Goal: Task Accomplishment & Management: Complete application form

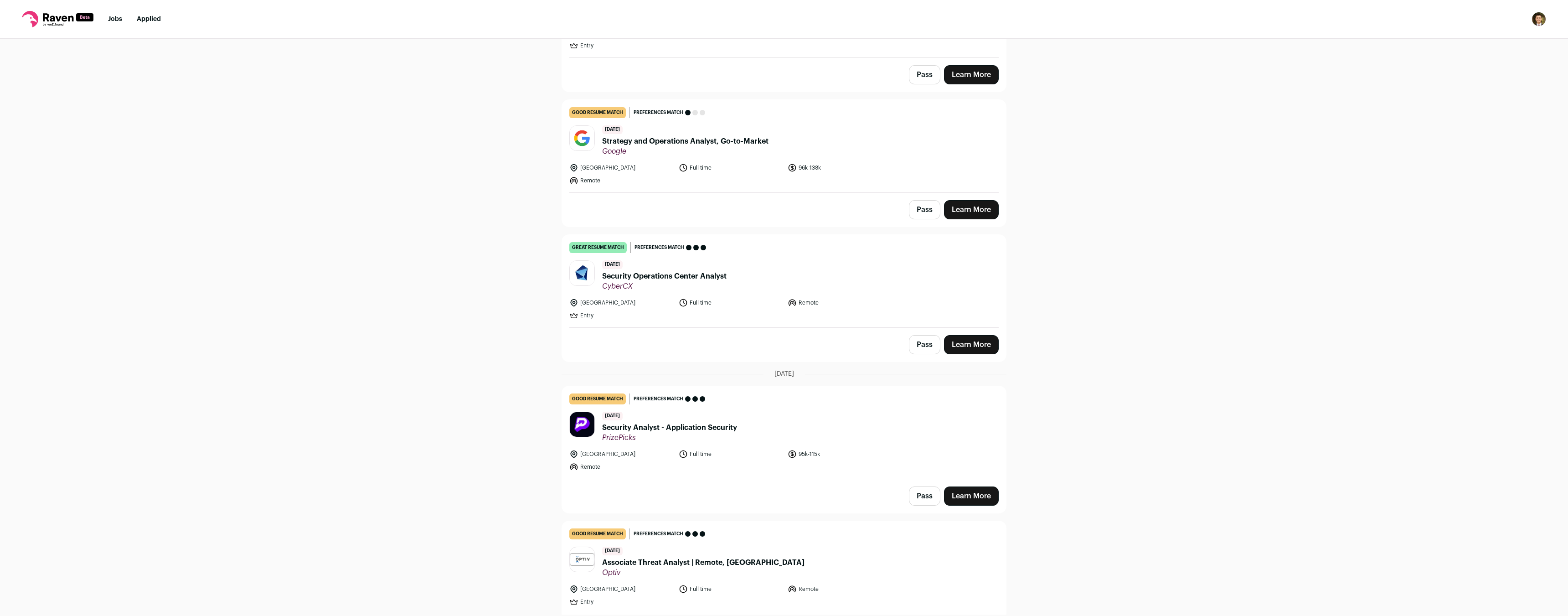
scroll to position [478, 0]
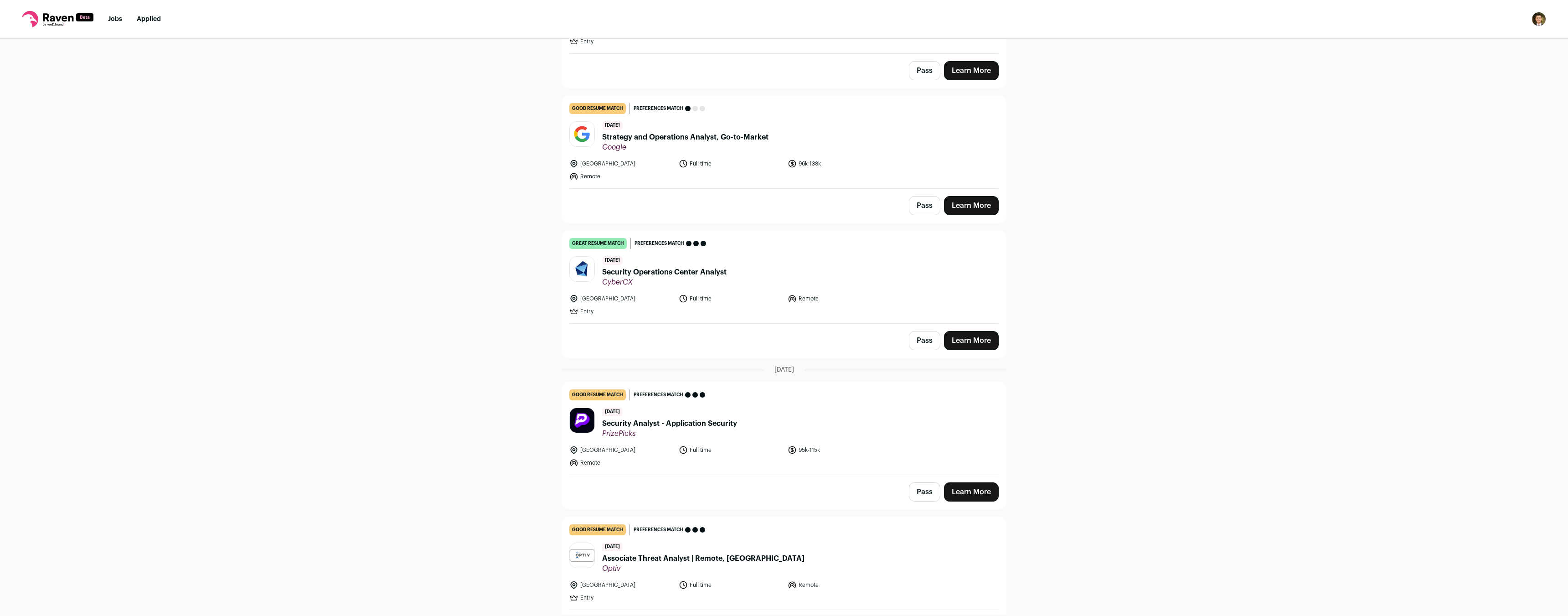
click at [948, 615] on link "Learn More" at bounding box center [971, 626] width 55 height 19
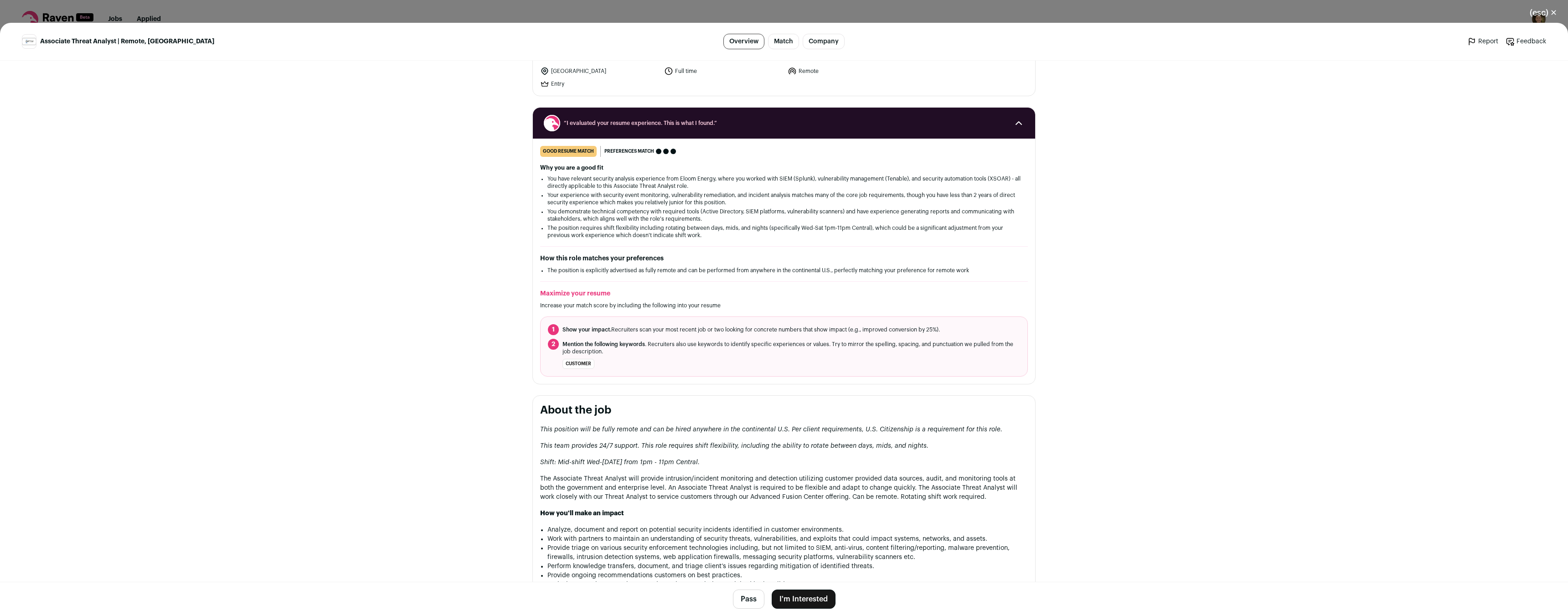
scroll to position [228, 0]
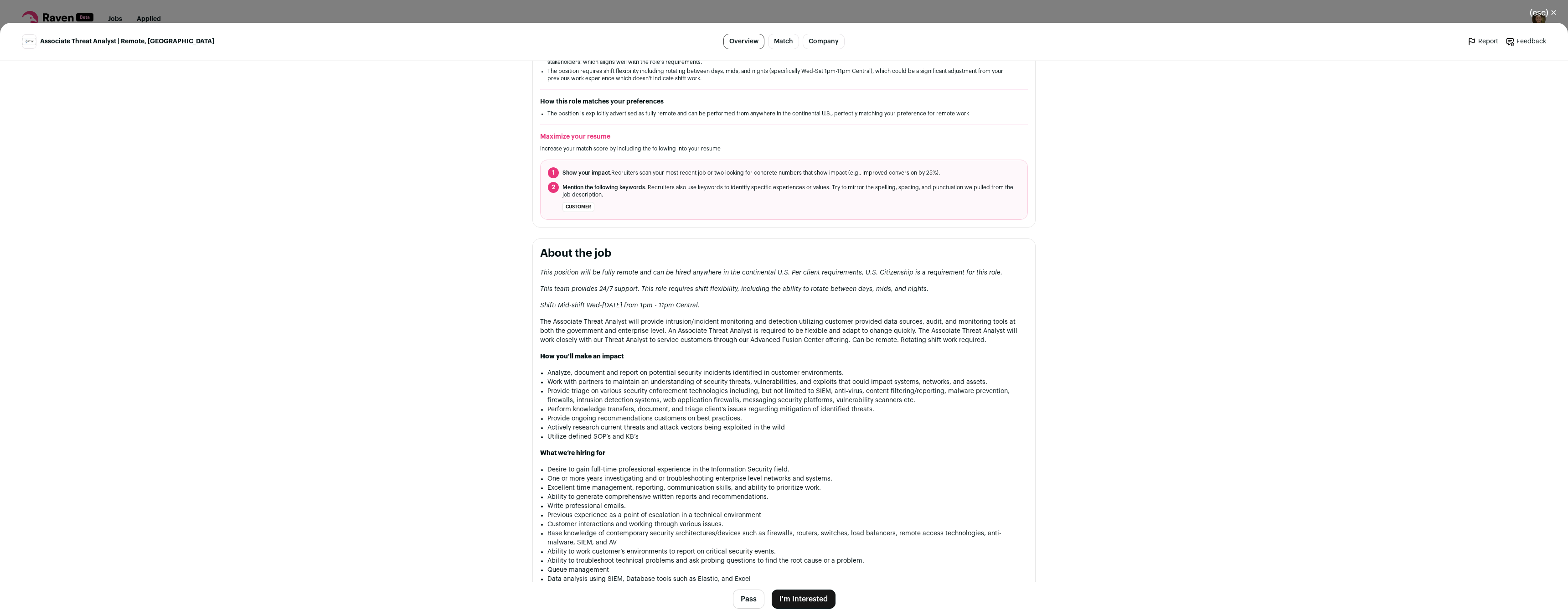
click at [1211, 9] on div "(esc) ✕ Associate Threat Analyst | Remote, [GEOGRAPHIC_DATA] Overview Match Com…" at bounding box center [784, 308] width 1568 height 616
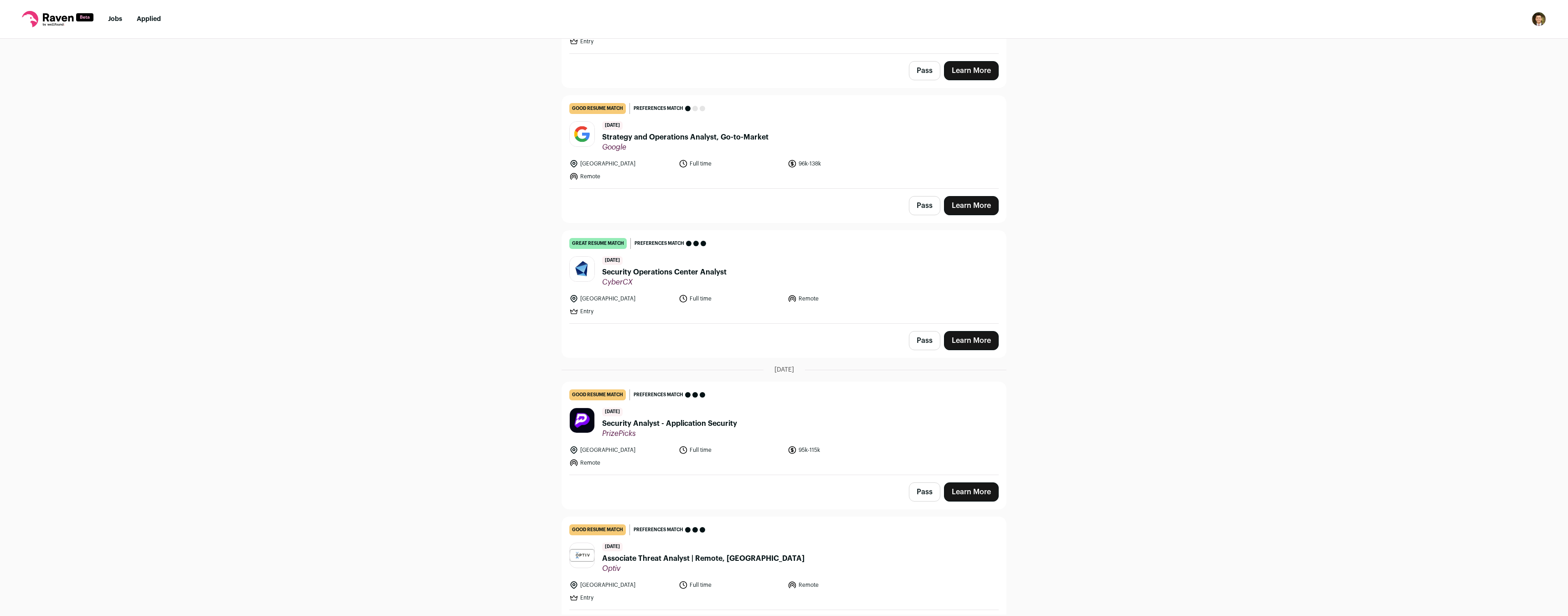
click at [923, 615] on button "Pass" at bounding box center [925, 626] width 32 height 19
click at [959, 482] on link "Learn More" at bounding box center [971, 491] width 55 height 19
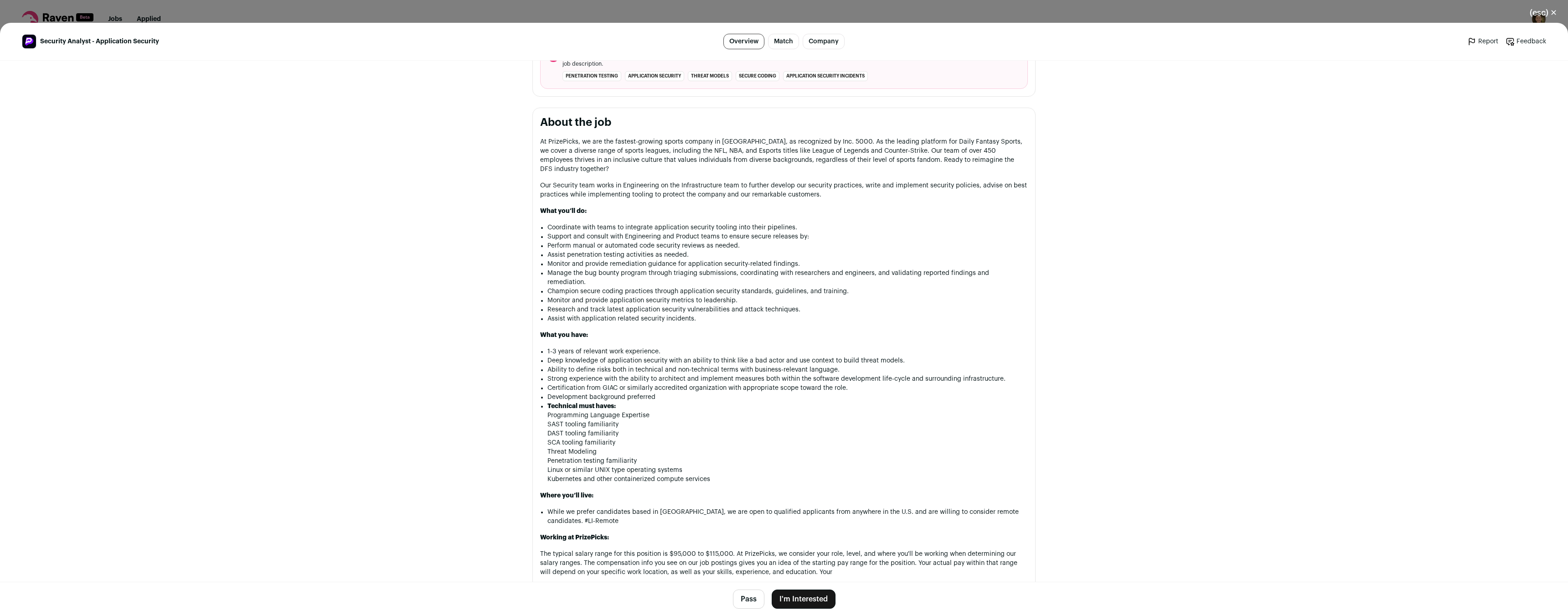
scroll to position [410, 0]
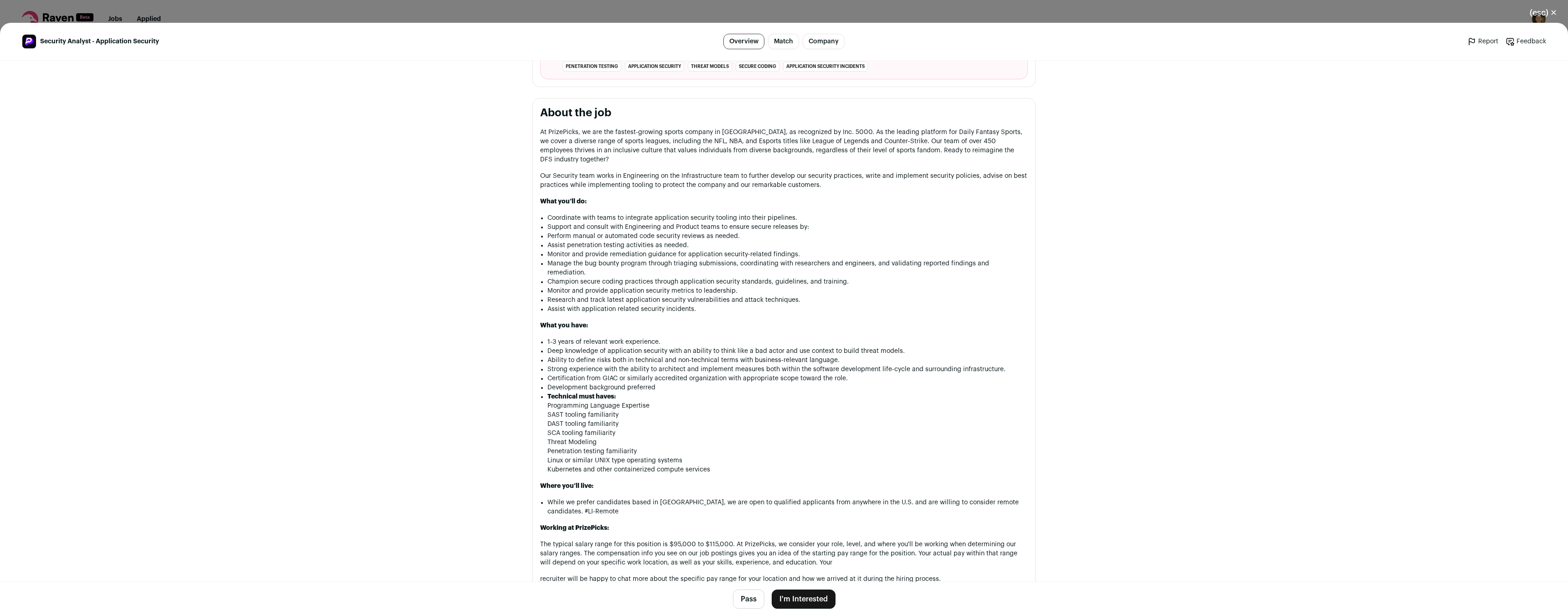
click at [813, 12] on div "(esc) ✕ Security Analyst - Application Security Overview Match Company Report F…" at bounding box center [784, 308] width 1568 height 616
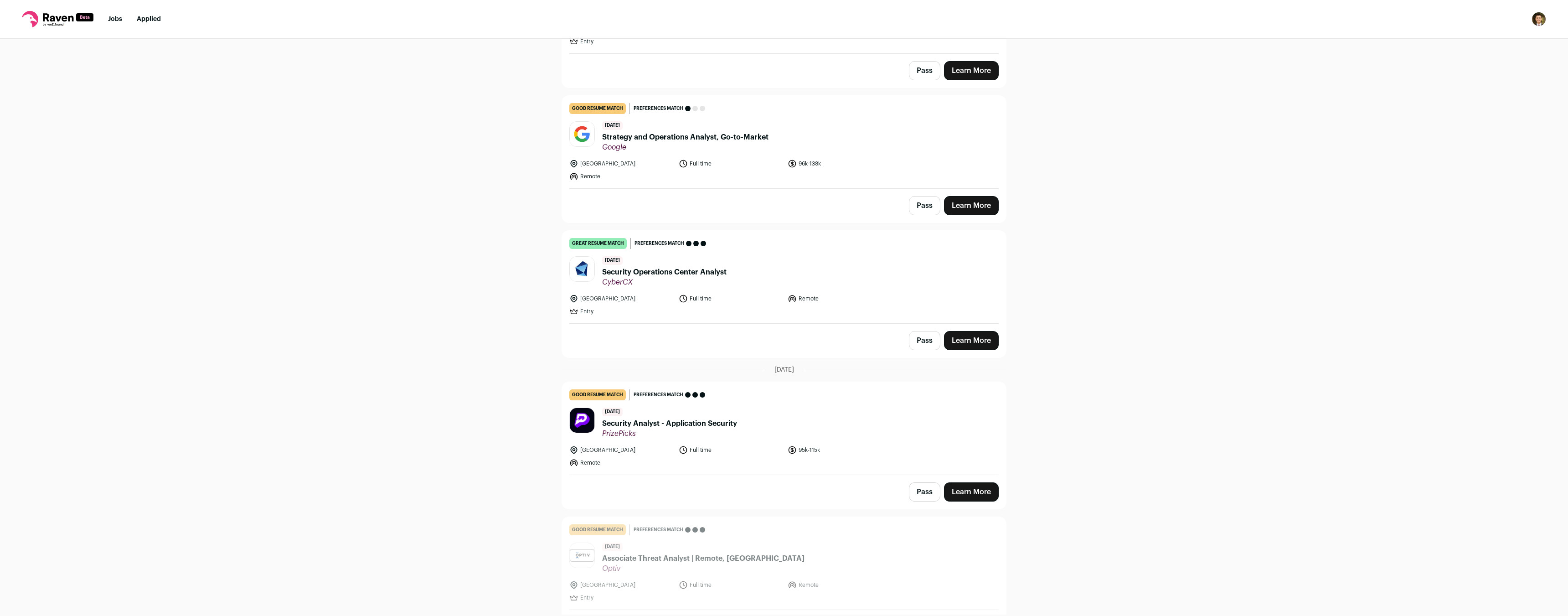
click at [925, 482] on button "Pass" at bounding box center [925, 491] width 32 height 19
click at [807, 256] on header "[DATE] Security Operations Center Analyst CyberCX" at bounding box center [783, 271] width 429 height 30
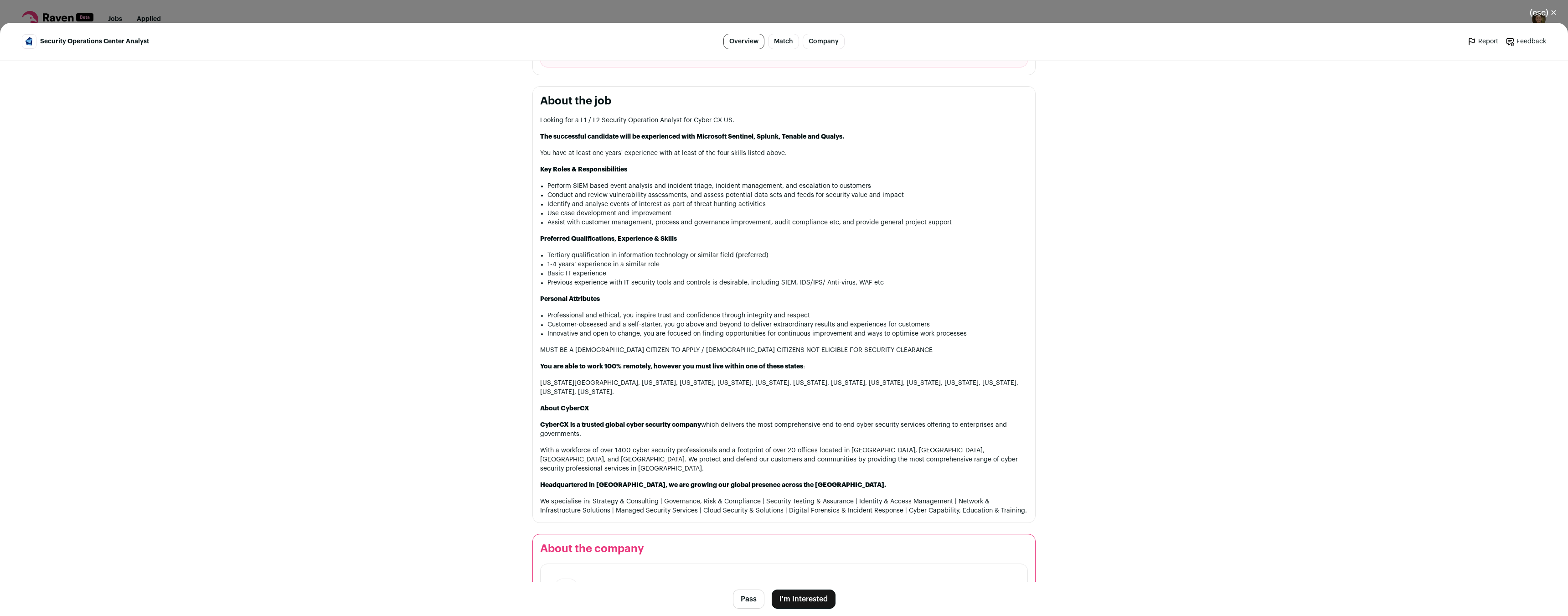
click at [782, 22] on div "(esc) ✕ Security Operations Center Analyst Overview Match Company Report Feedba…" at bounding box center [784, 308] width 1568 height 616
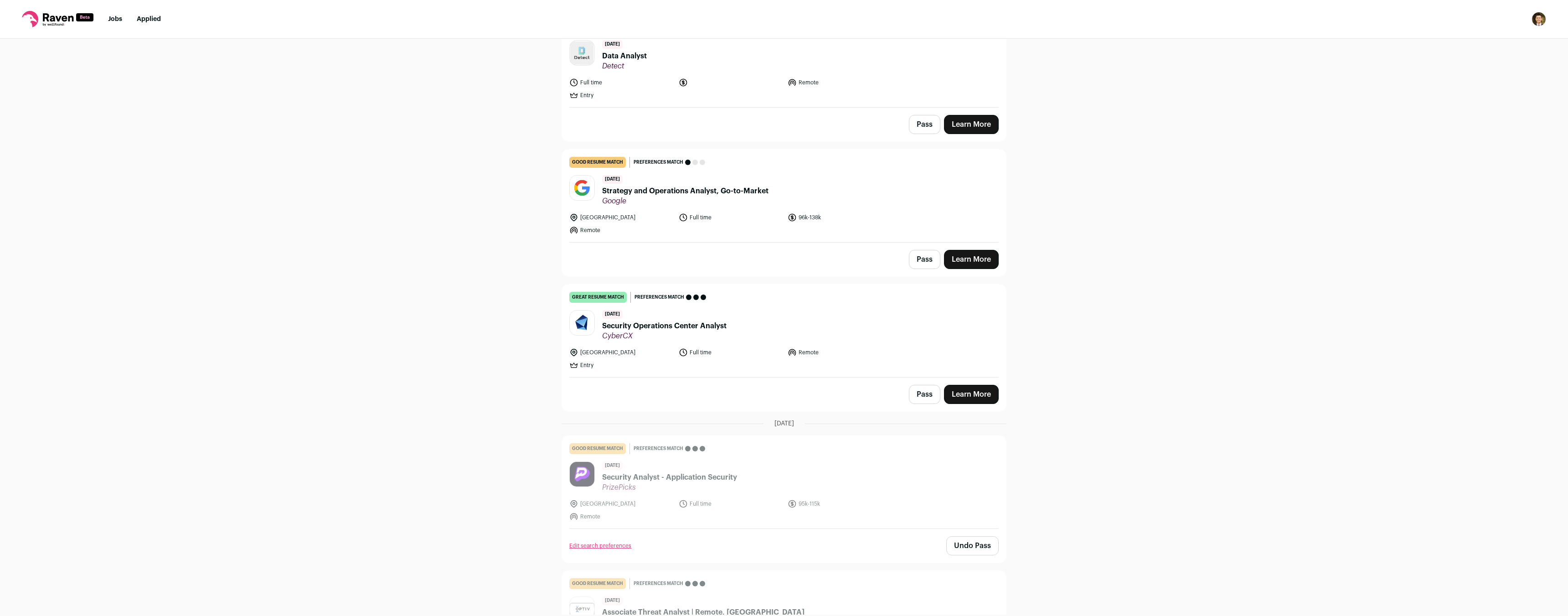
scroll to position [341, 0]
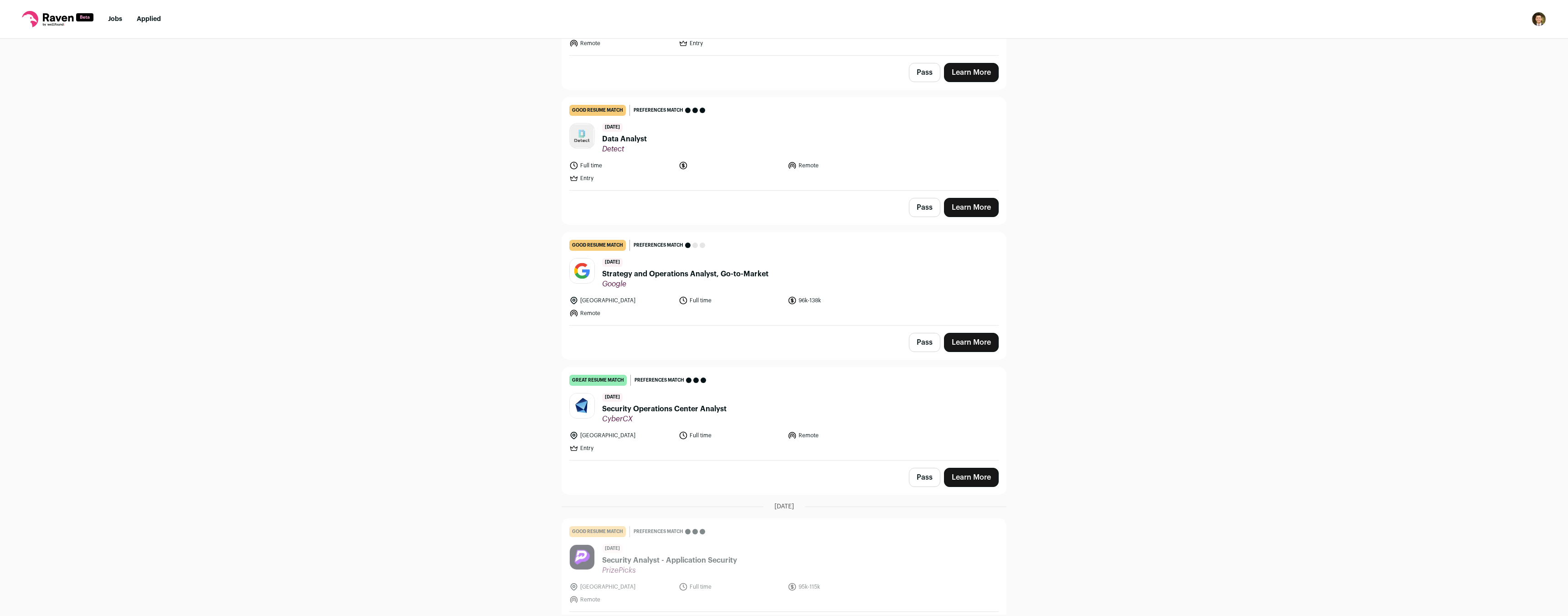
click at [671, 268] on span "Strategy and Operations Analyst, Go-to-Market" at bounding box center [685, 274] width 166 height 11
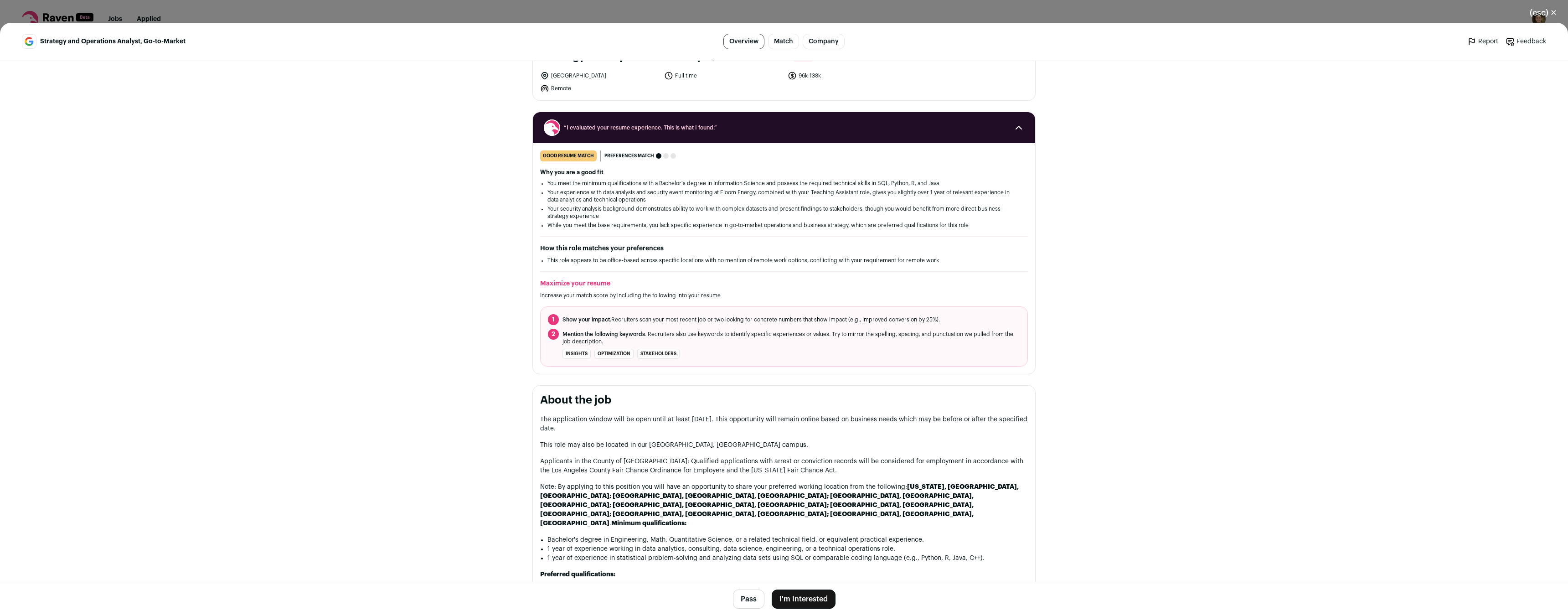
scroll to position [46, 0]
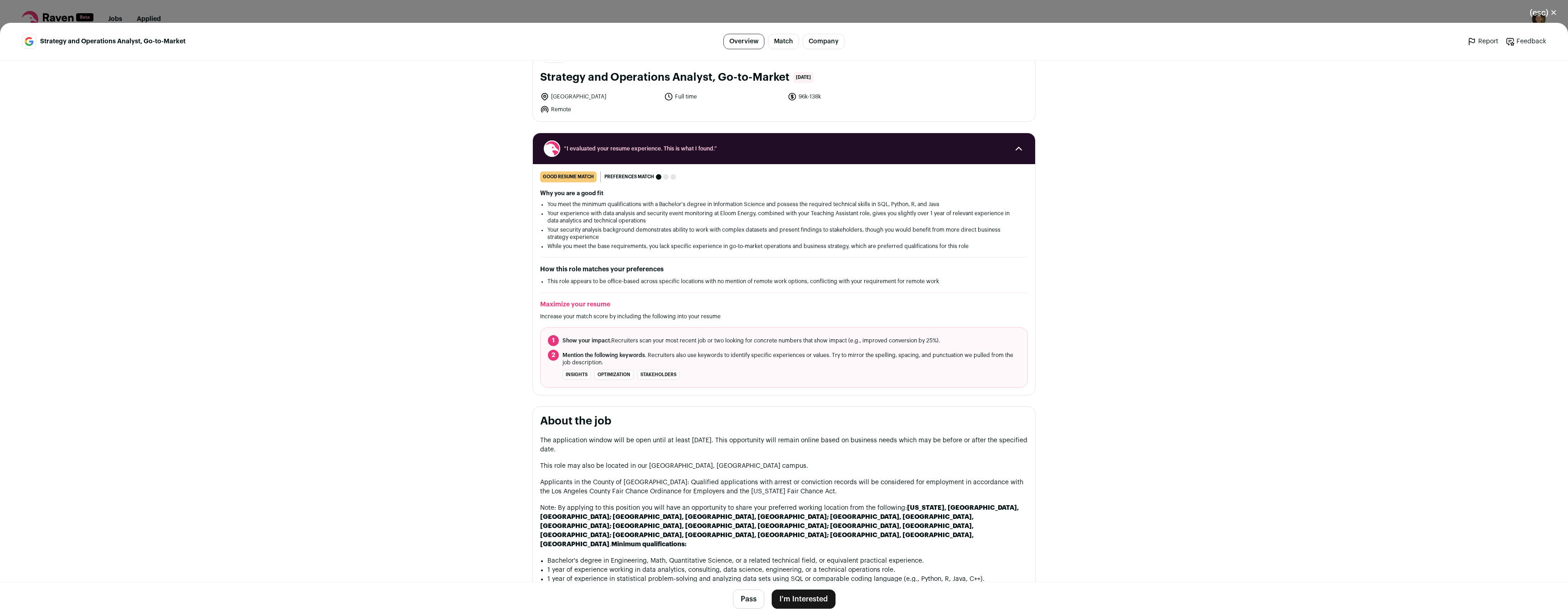
click at [782, 7] on div "(esc) ✕ Strategy and Operations Analyst, Go-to-Market Overview Match Company Re…" at bounding box center [784, 308] width 1568 height 616
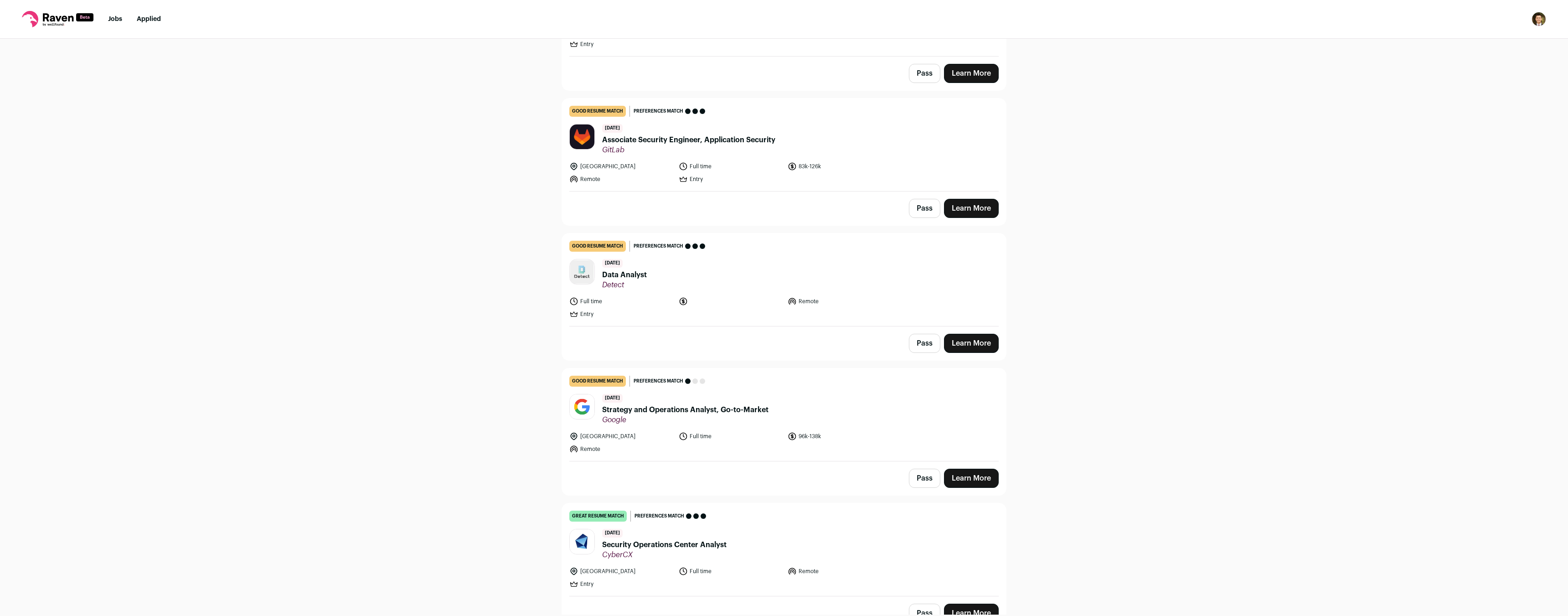
scroll to position [204, 0]
click at [667, 260] on header "[DATE] Data Analyst Detect" at bounding box center [783, 275] width 429 height 30
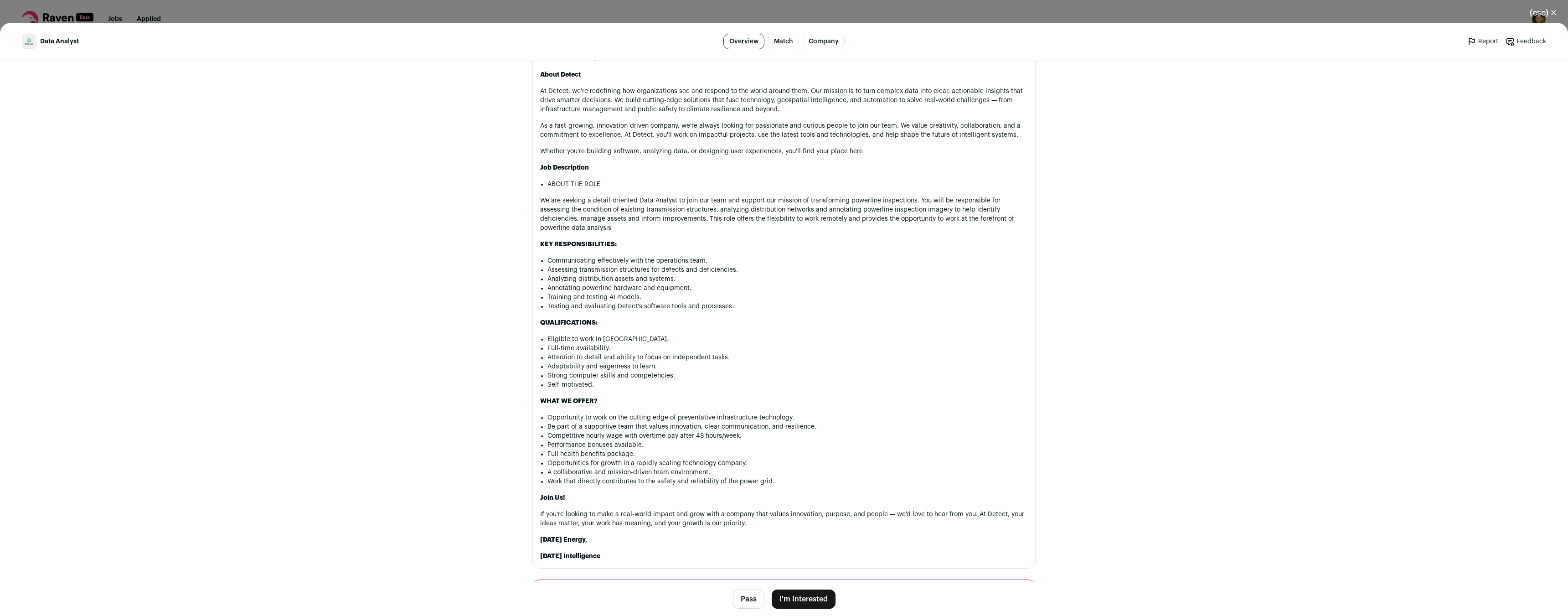
scroll to position [410, 0]
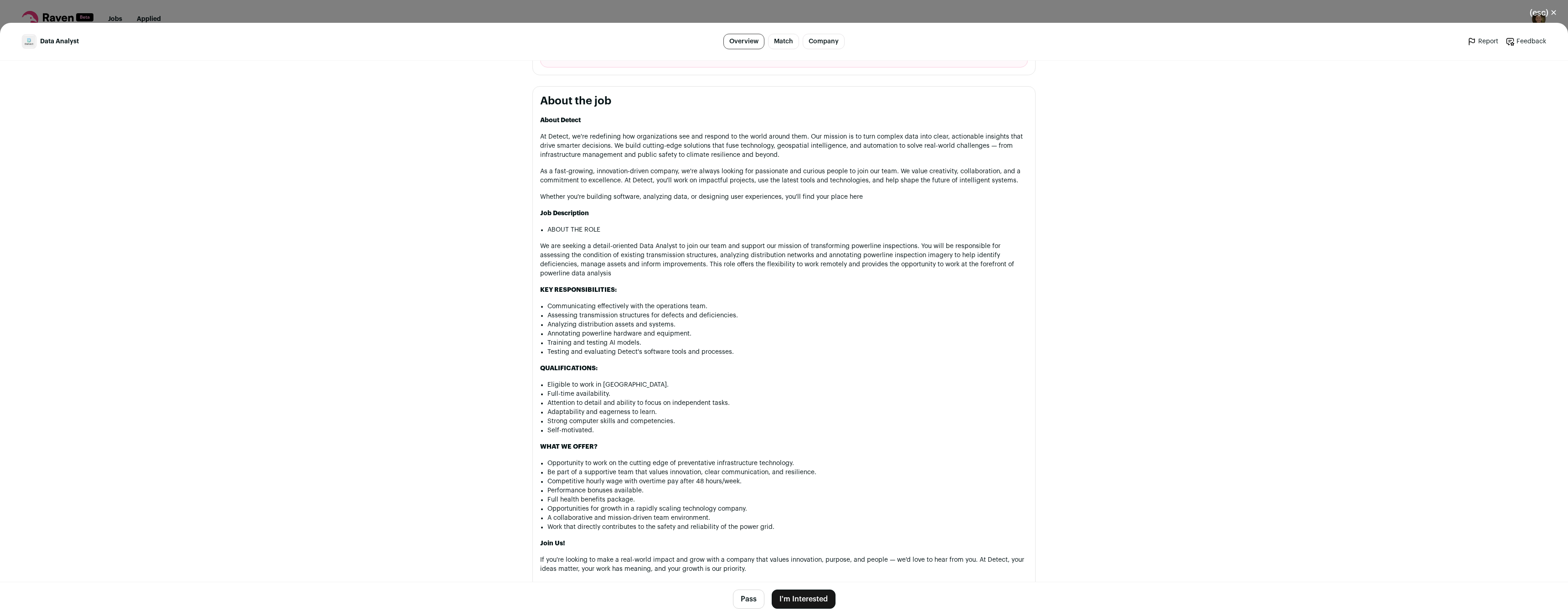
click at [745, 14] on div "(esc) ✕ Data Analyst Overview Match Company Report Feedback Report Feedback Det…" at bounding box center [784, 308] width 1568 height 616
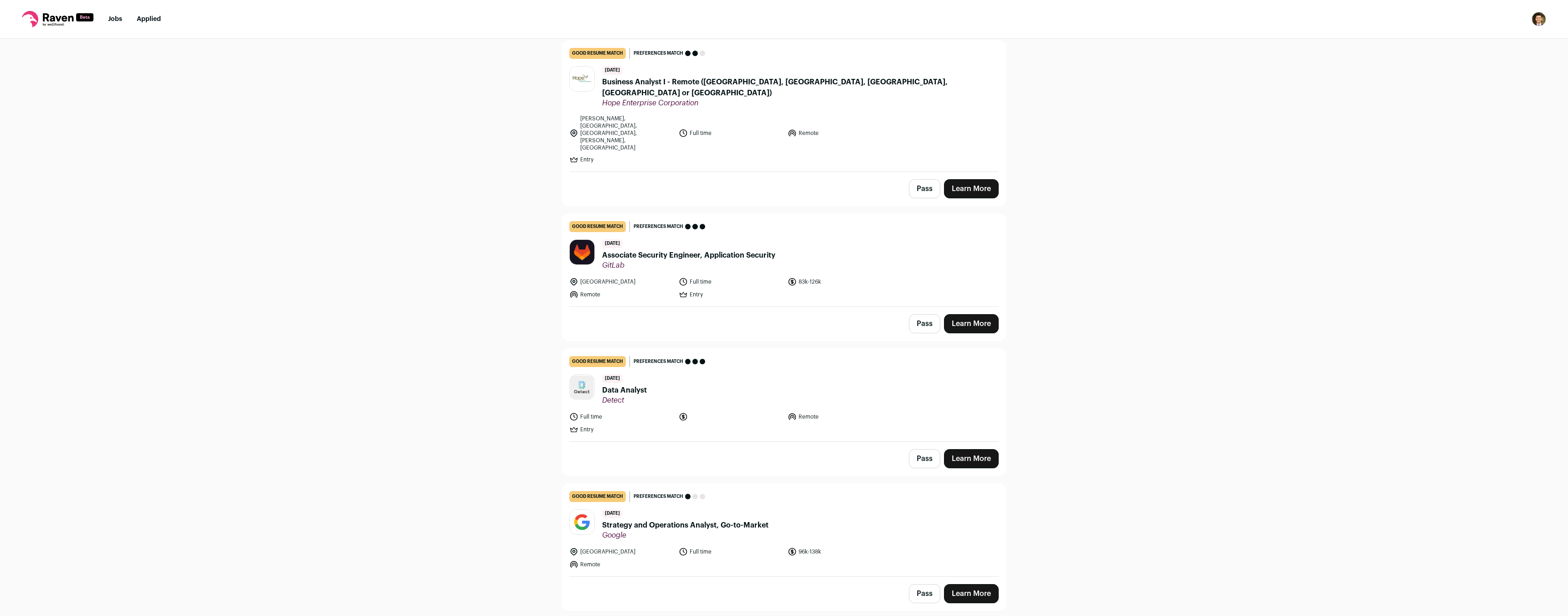
scroll to position [68, 0]
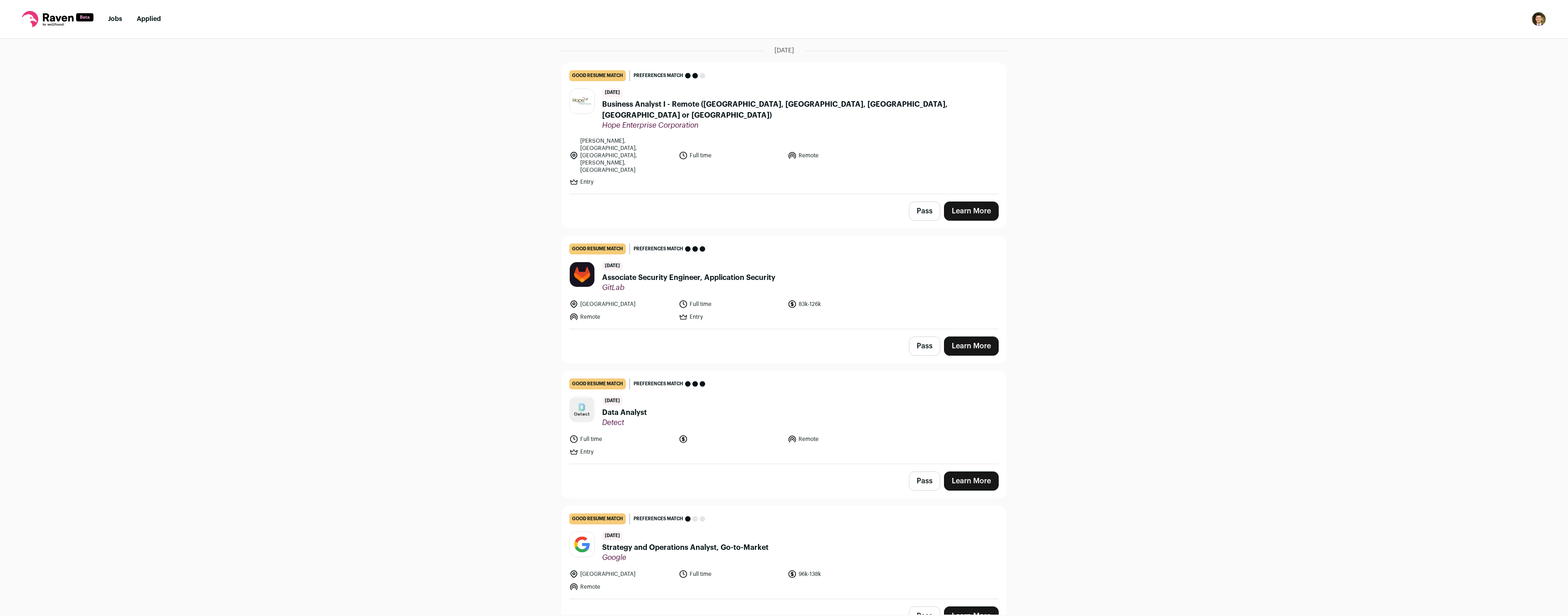
click at [705, 283] on span "GitLab" at bounding box center [688, 287] width 173 height 9
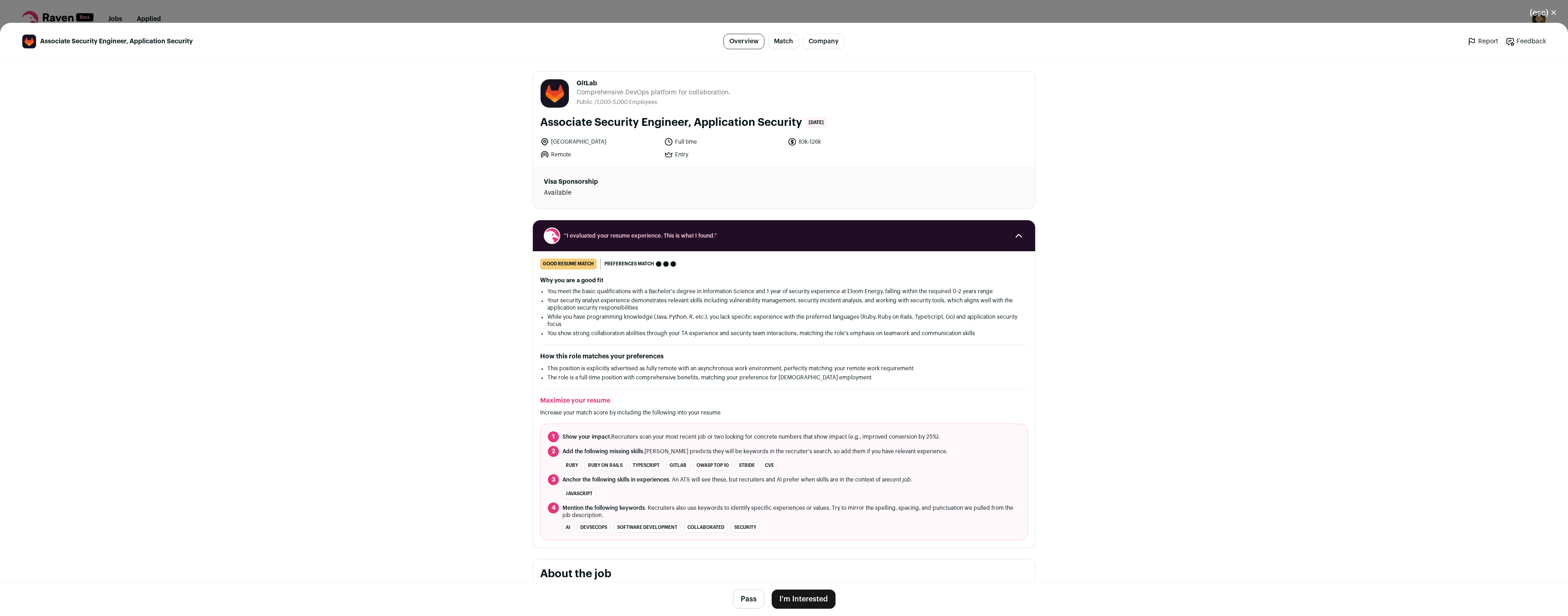
scroll to position [0, 0]
click at [794, 598] on button "I'm Interested" at bounding box center [803, 598] width 64 height 19
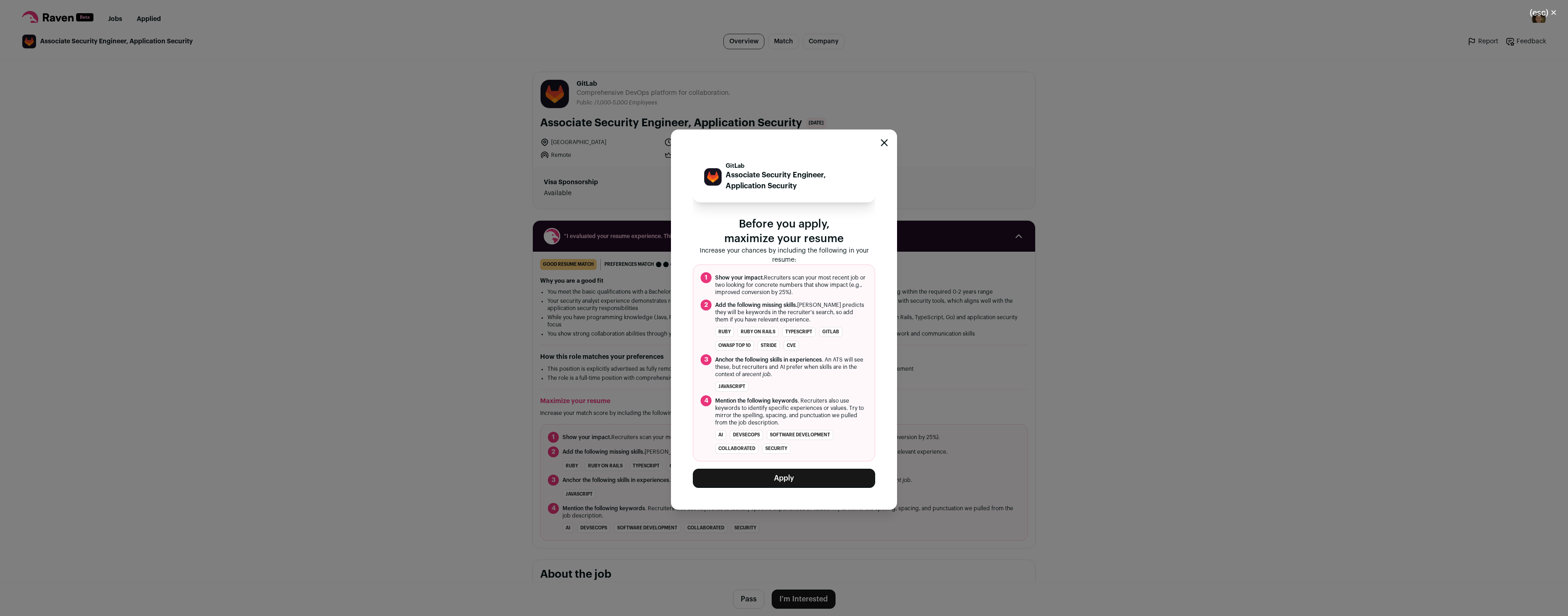
click at [775, 480] on button "Apply" at bounding box center [784, 478] width 183 height 19
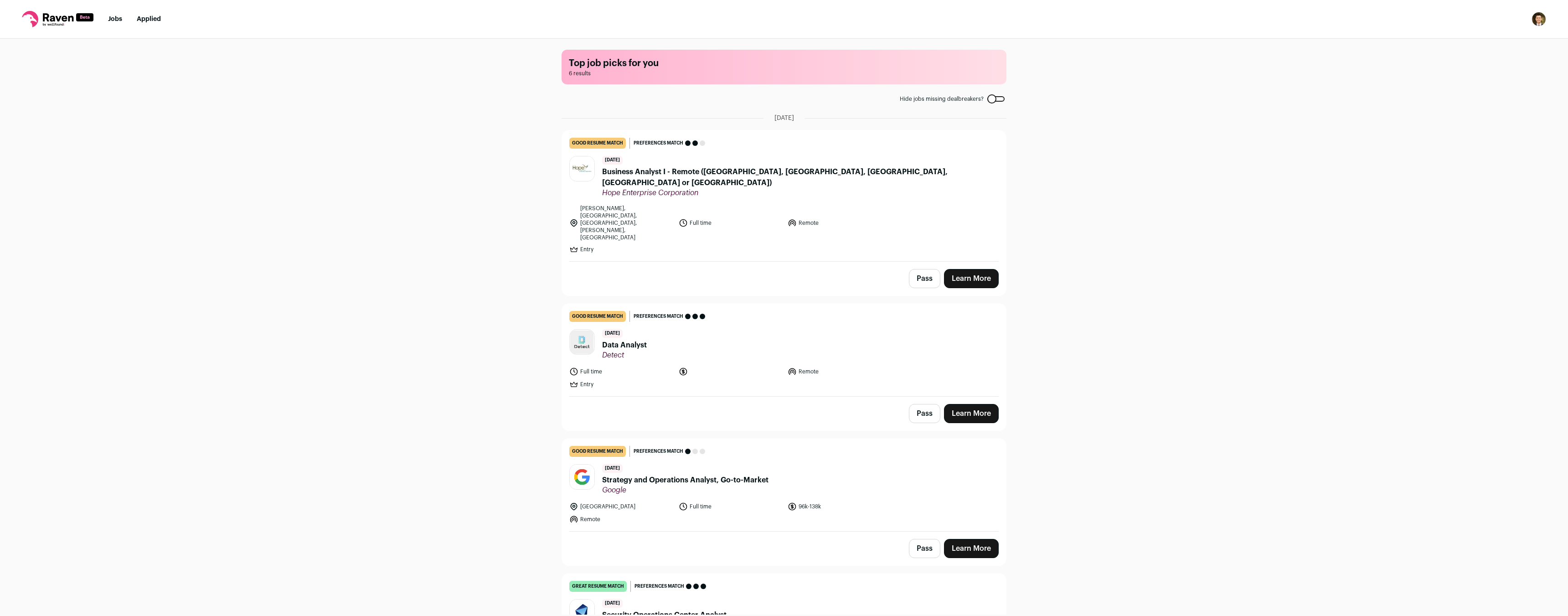
click at [724, 165] on div "[DATE] Business Analyst I - Remote (AL, [GEOGRAPHIC_DATA], [GEOGRAPHIC_DATA], […" at bounding box center [800, 177] width 396 height 41
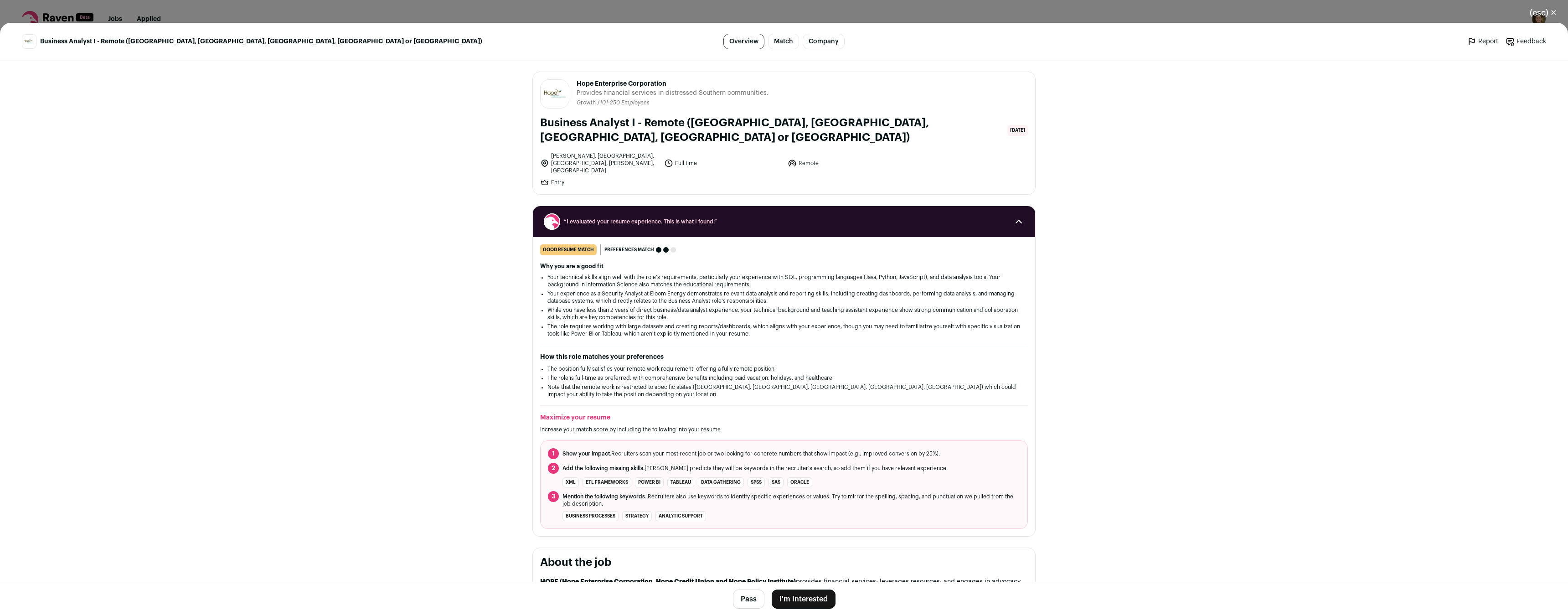
click at [732, 8] on div "(esc) ✕ Business Analyst I - Remote (AL, [GEOGRAPHIC_DATA], [GEOGRAPHIC_DATA], …" at bounding box center [784, 308] width 1568 height 616
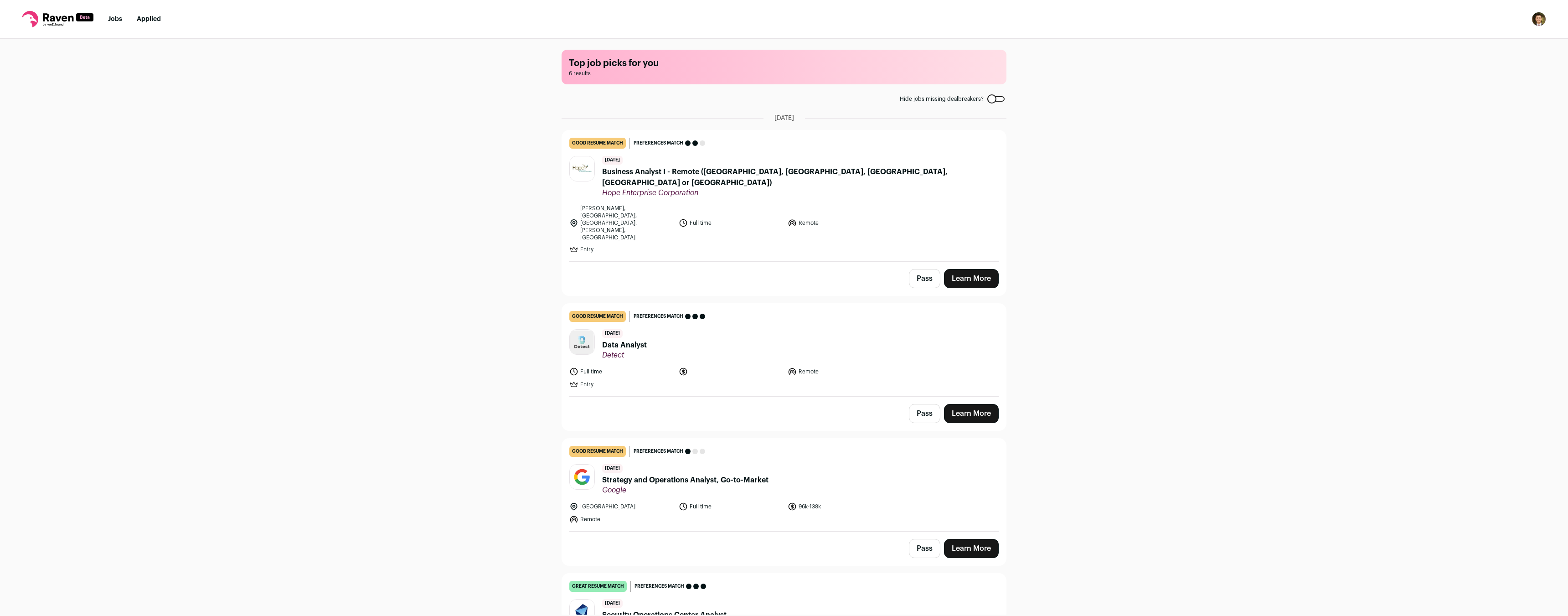
click at [632, 340] on span "Data Analyst" at bounding box center [624, 345] width 44 height 11
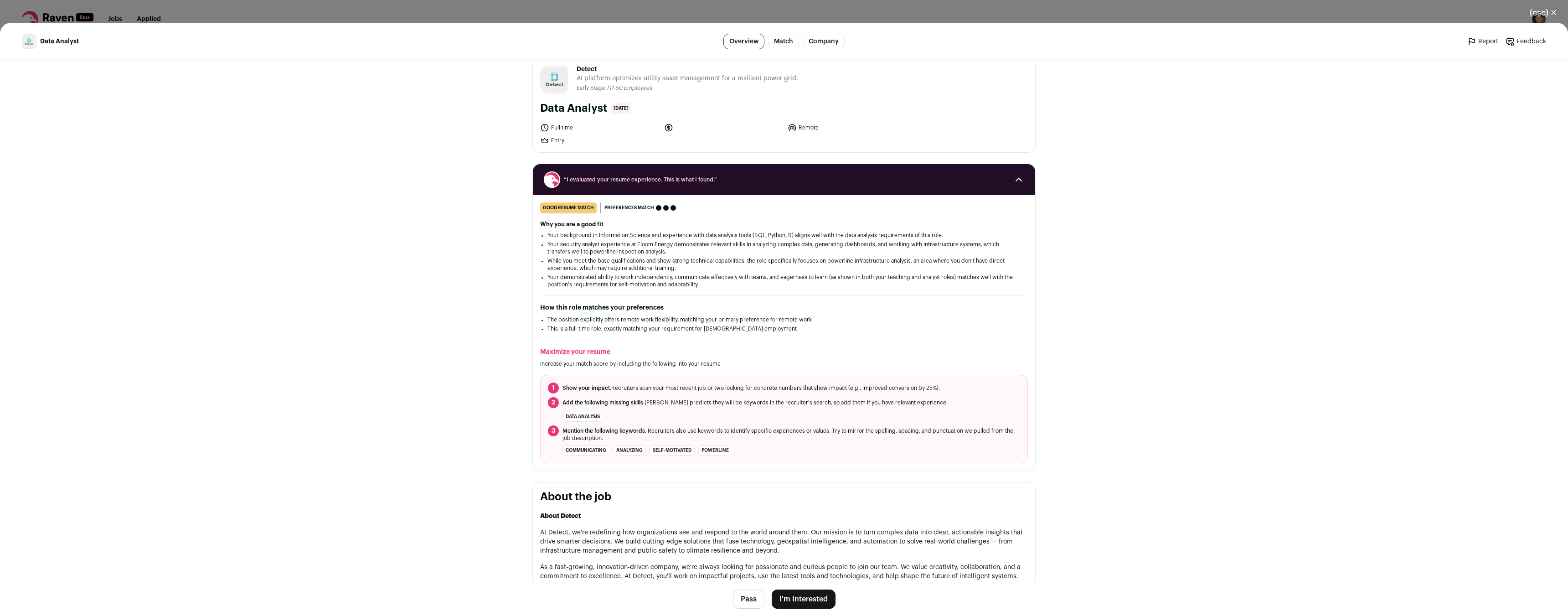
scroll to position [228, 0]
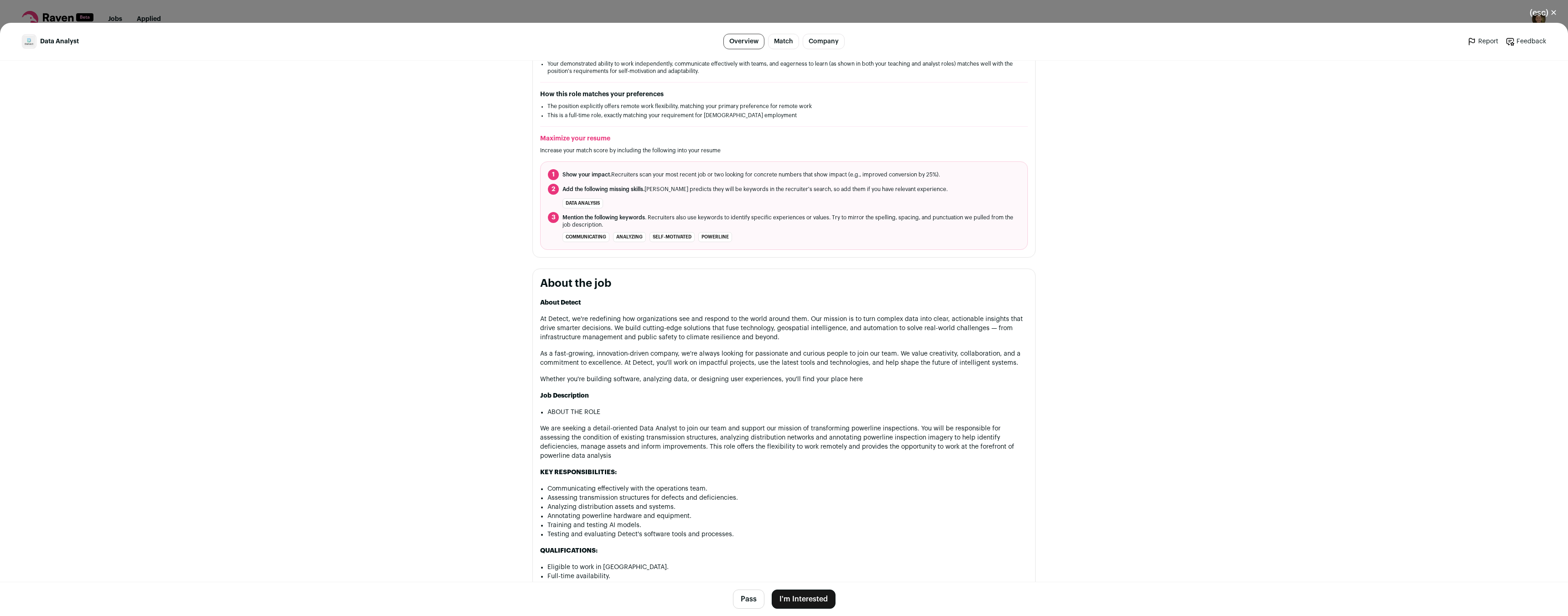
click at [690, 15] on div "(esc) ✕ Data Analyst Overview Match Company Report Feedback Report Feedback Det…" at bounding box center [784, 308] width 1568 height 616
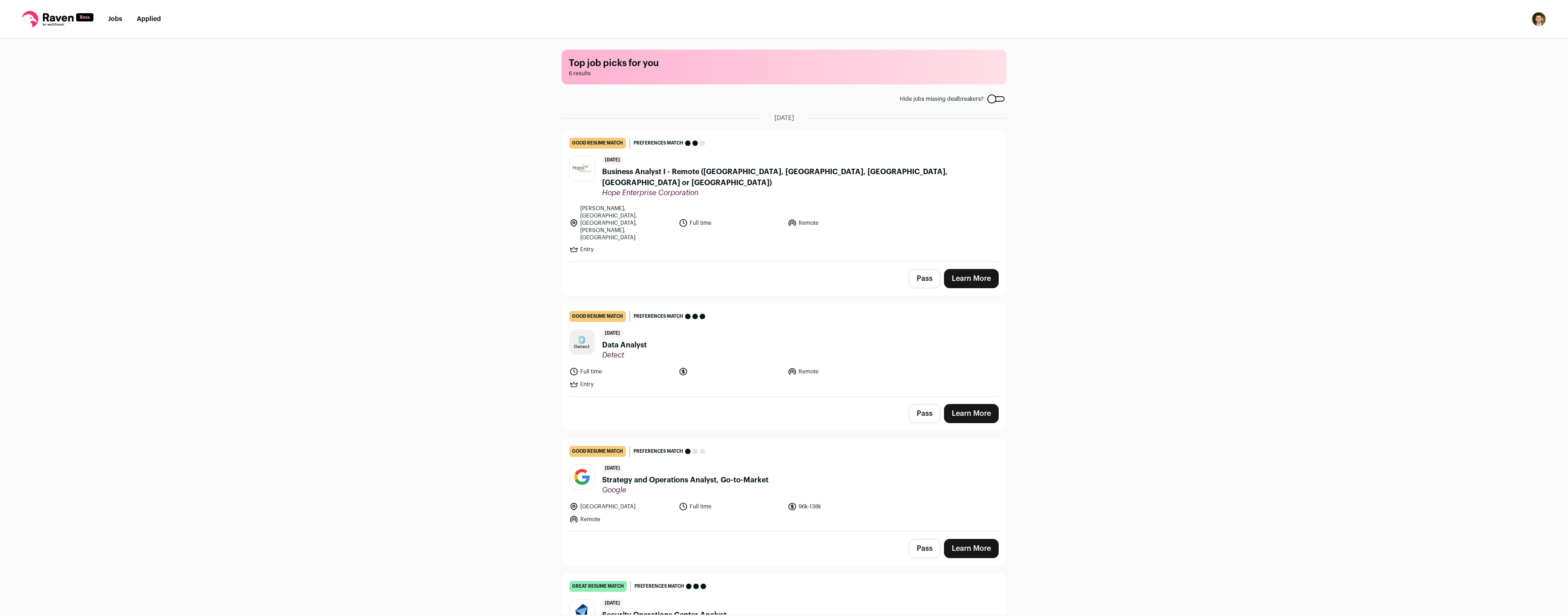
click at [685, 163] on div "[DATE] Business Analyst I - Remote (AL, [GEOGRAPHIC_DATA], [GEOGRAPHIC_DATA], […" at bounding box center [800, 177] width 396 height 41
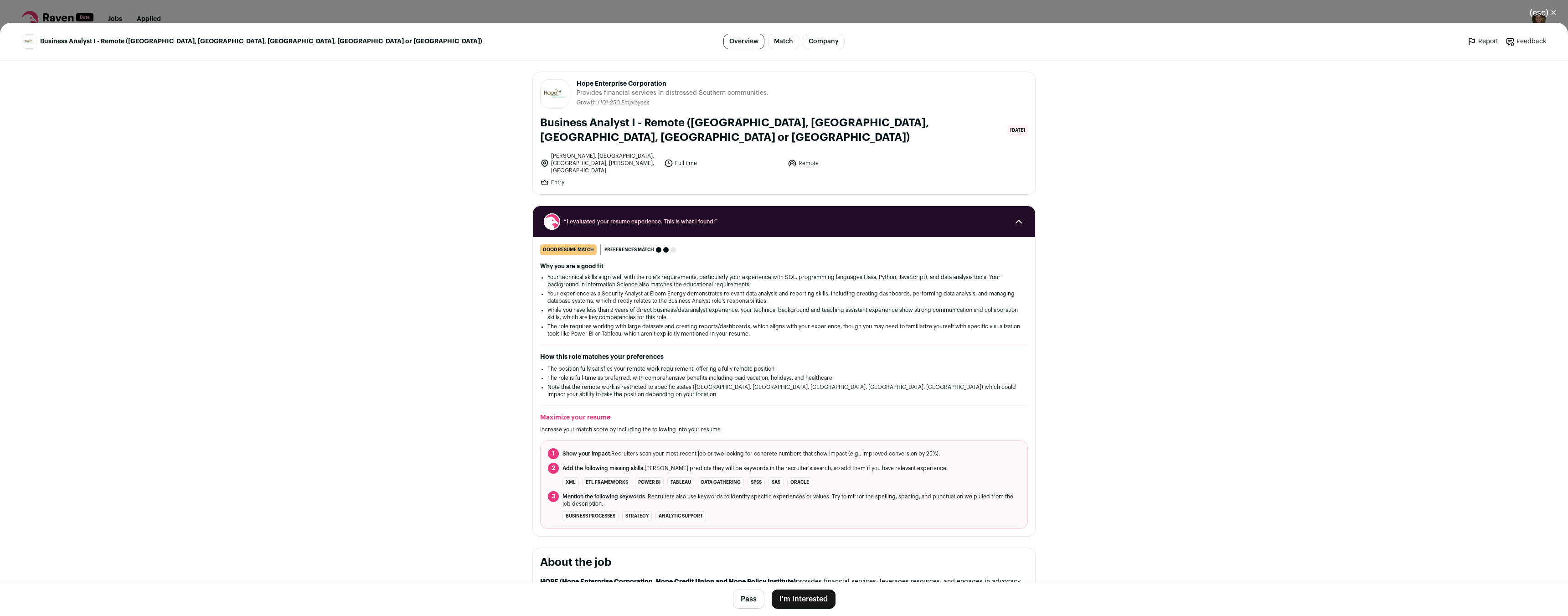
click at [758, 6] on div "(esc) ✕ Business Analyst I - Remote (AL, [GEOGRAPHIC_DATA], [GEOGRAPHIC_DATA], …" at bounding box center [784, 308] width 1568 height 616
